Goal: Navigation & Orientation: Find specific page/section

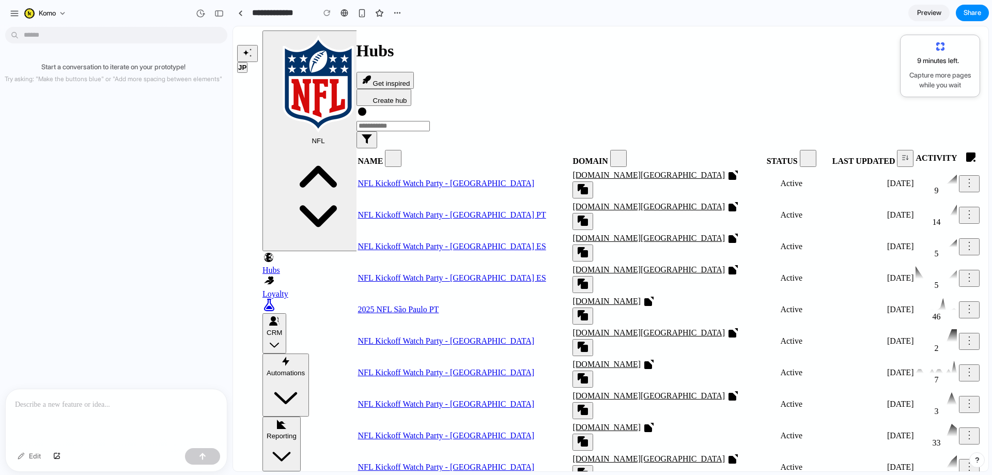
click at [286, 313] on button "CRM" at bounding box center [275, 333] width 24 height 40
click at [305, 369] on div "Automations" at bounding box center [286, 373] width 38 height 8
click at [286, 313] on button "CRM" at bounding box center [275, 333] width 24 height 40
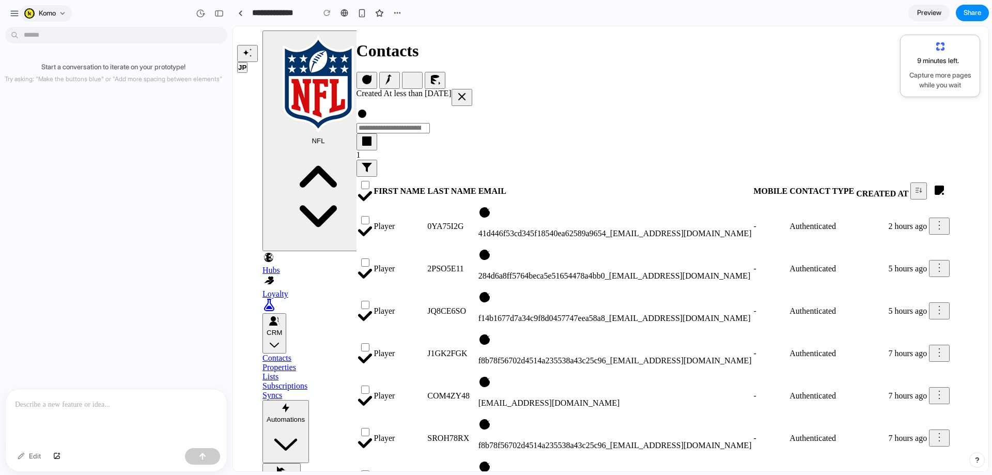
click at [28, 18] on div "komo" at bounding box center [40, 13] width 32 height 10
click at [0, 0] on div "Settings Invite members Change theme Sign out" at bounding box center [0, 0] width 0 height 0
click at [13, 16] on div "button" at bounding box center [14, 13] width 9 height 9
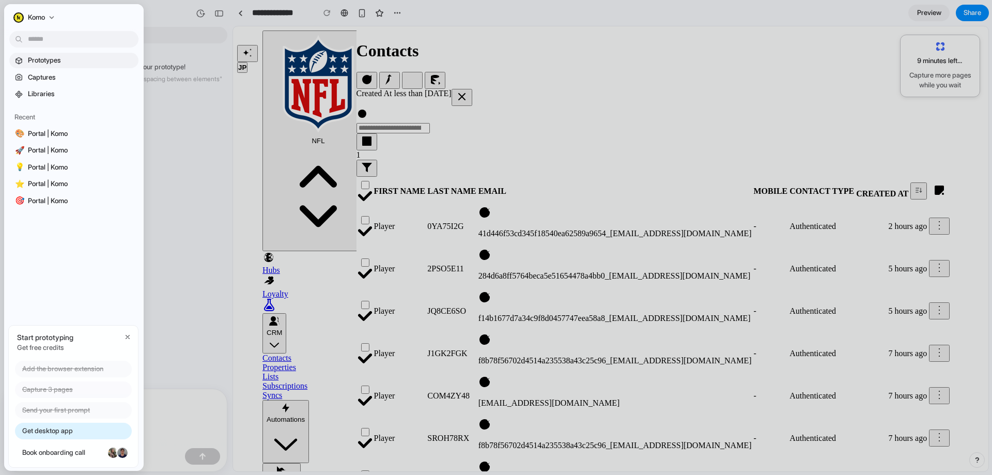
click at [36, 60] on span "Prototypes" at bounding box center [81, 60] width 106 height 10
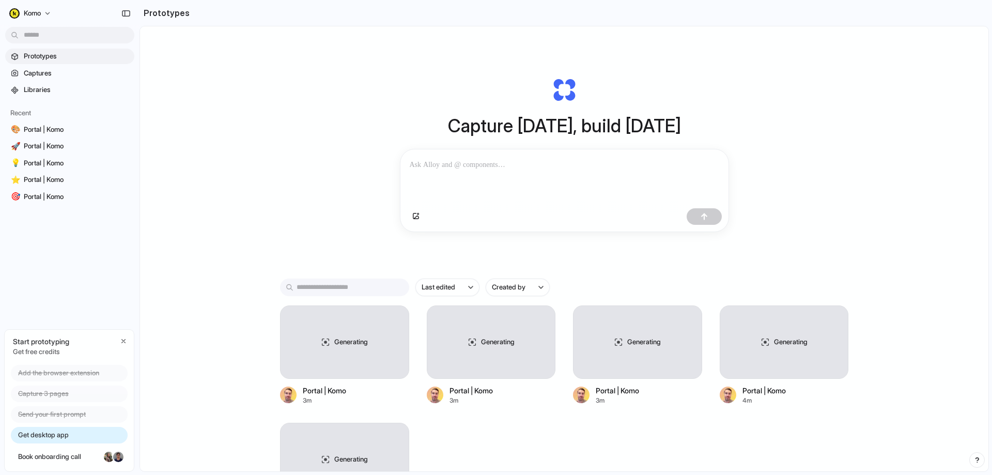
scroll to position [3, 0]
